Goal: Find specific page/section: Find specific page/section

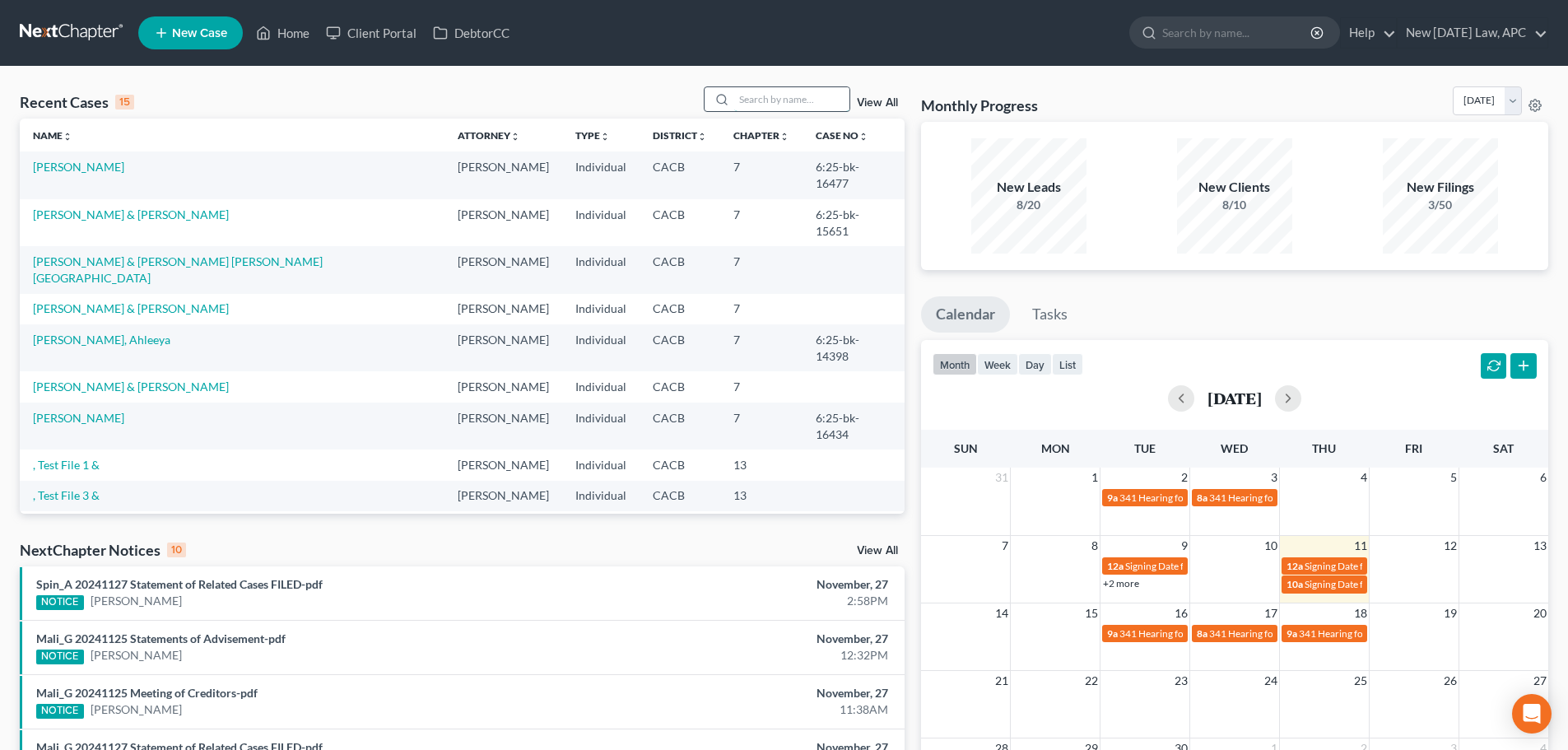
click at [751, 100] on input "search" at bounding box center [792, 98] width 116 height 24
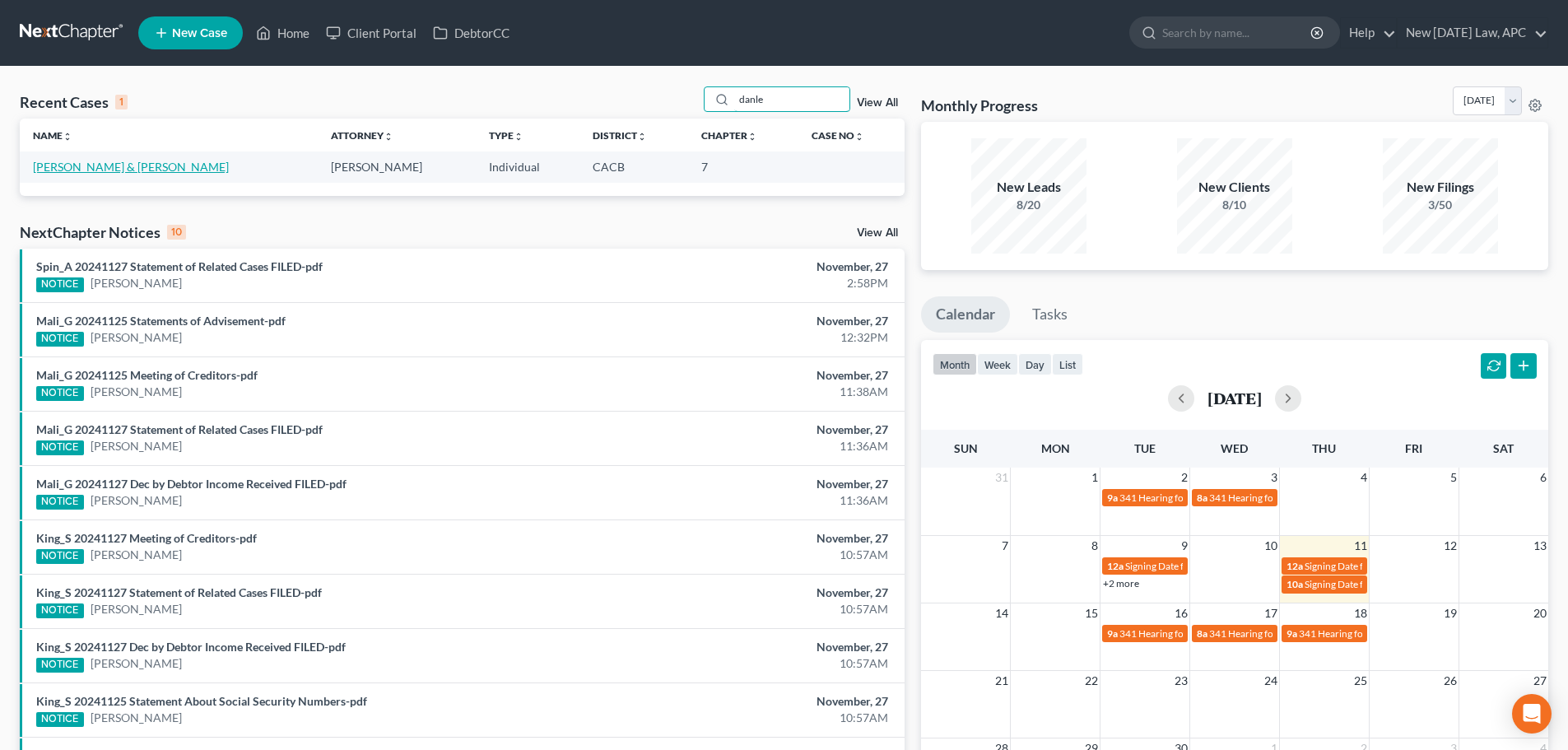
type input "danle"
click at [65, 170] on link "[PERSON_NAME] & [PERSON_NAME]" at bounding box center [130, 166] width 196 height 14
select select "6"
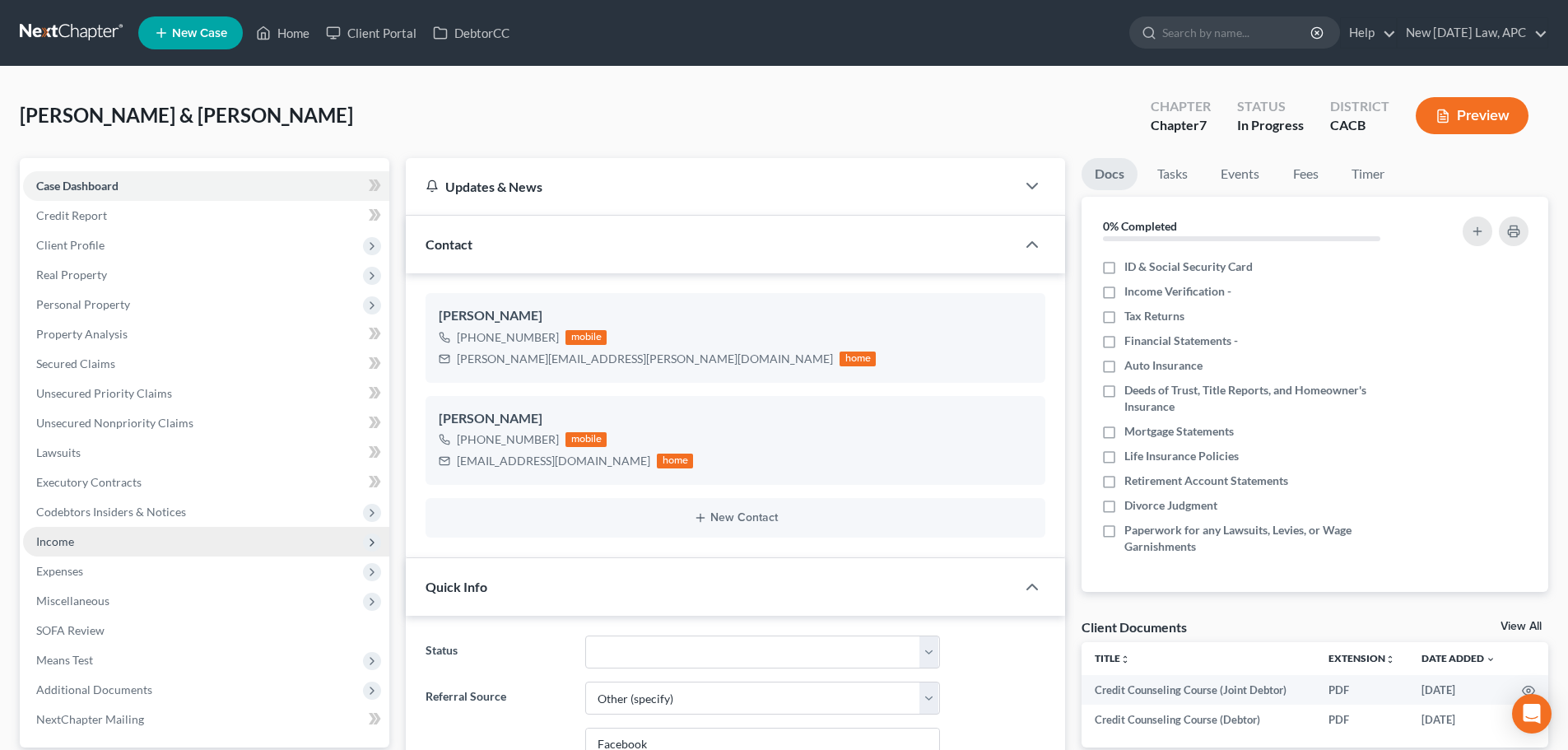
click at [95, 547] on span "Income" at bounding box center [205, 542] width 366 height 30
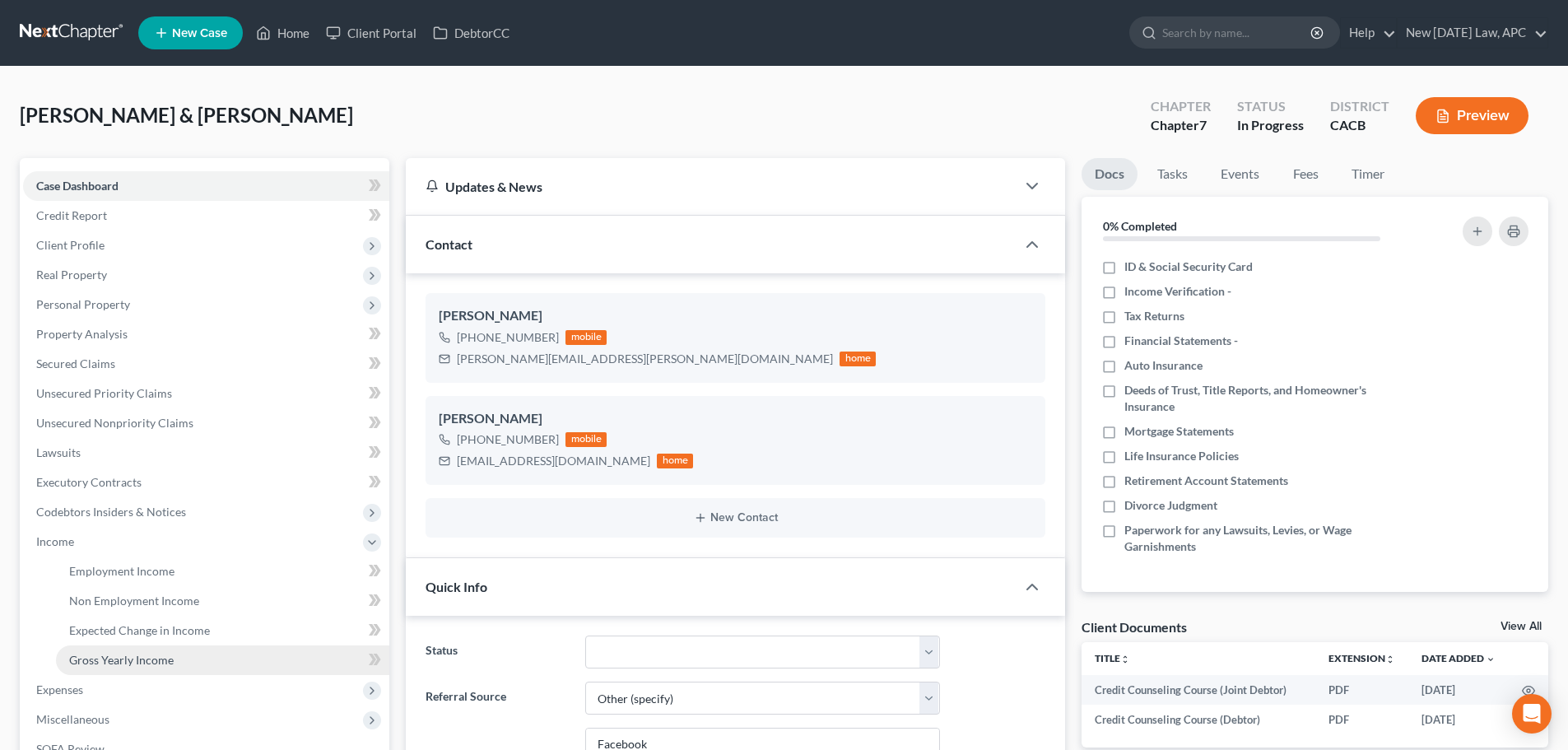
click at [143, 648] on link "Gross Yearly Income" at bounding box center [222, 660] width 333 height 30
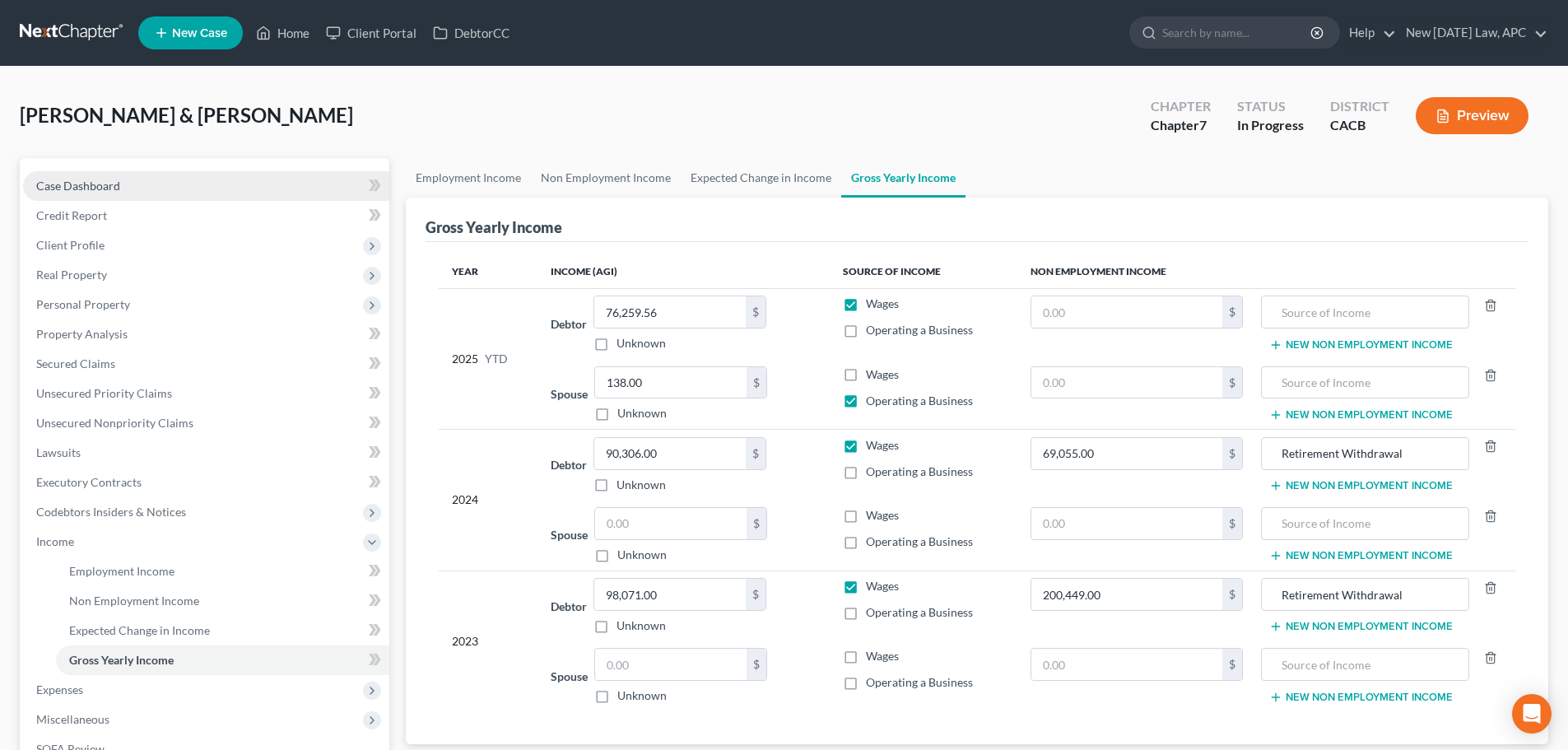
click at [117, 189] on span "Case Dashboard" at bounding box center [78, 185] width 84 height 14
select select "6"
